Goal: Task Accomplishment & Management: Use online tool/utility

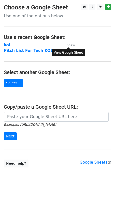
click at [68, 44] on small "View" at bounding box center [71, 45] width 8 height 4
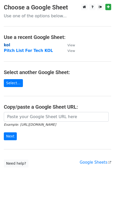
click at [4, 43] on strong "kol" at bounding box center [7, 45] width 6 height 5
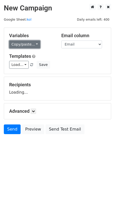
click at [17, 43] on link "Copy/paste..." at bounding box center [24, 44] width 31 height 8
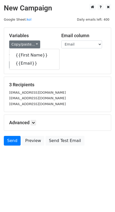
click at [92, 70] on div "Variables Copy/paste... {{First Name}} {{Email}} Email column First Name Email …" at bounding box center [57, 51] width 107 height 46
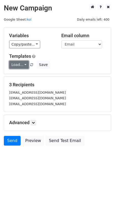
click at [23, 65] on link "Load..." at bounding box center [19, 65] width 20 height 8
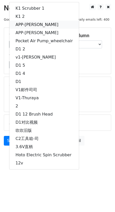
click at [40, 22] on link "APP-[PERSON_NAME]" at bounding box center [43, 25] width 69 height 8
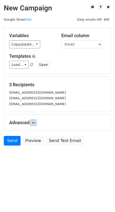
click at [32, 122] on link at bounding box center [34, 123] width 6 height 6
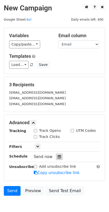
click at [61, 156] on div at bounding box center [59, 156] width 7 height 7
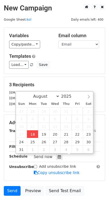
type input "[DATE] 17:35"
type input "05"
type input "35"
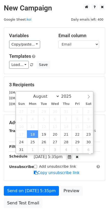
scroll to position [0, 0]
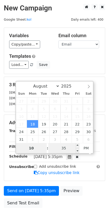
type input "10"
type input "[DATE] 22:35"
click at [71, 150] on input "35" at bounding box center [63, 148] width 31 height 10
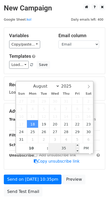
type input "2"
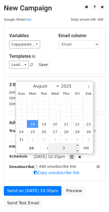
type input "30"
type input "[DATE] 22:30"
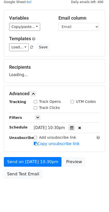
scroll to position [28, 0]
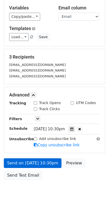
click at [33, 153] on form "Variables Copy/paste... {{First Name}} {{Email}} Email column First Name Email …" at bounding box center [54, 91] width 101 height 183
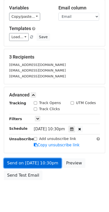
click at [35, 162] on link "Send on [DATE] 10:30pm" at bounding box center [33, 163] width 58 height 10
